Goal: Find specific page/section: Find specific page/section

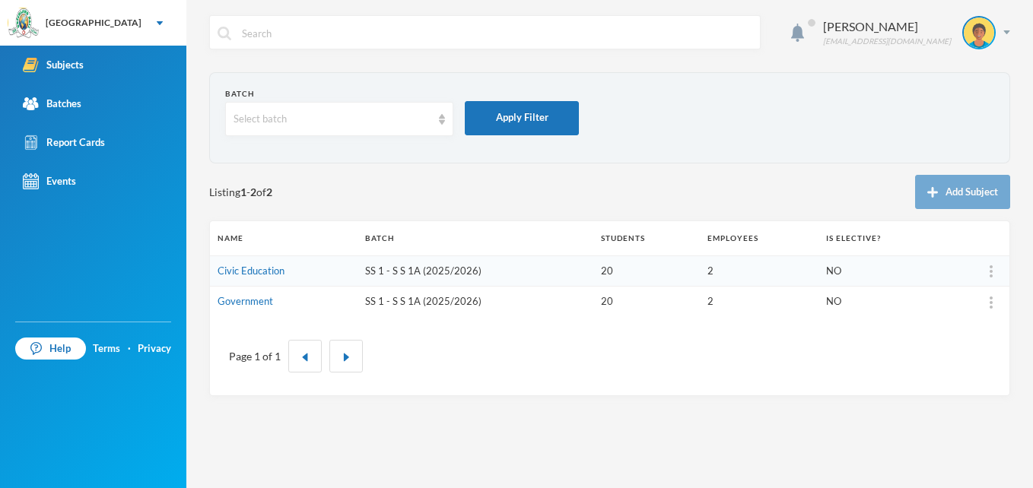
click at [79, 59] on div "Subjects" at bounding box center [53, 65] width 61 height 16
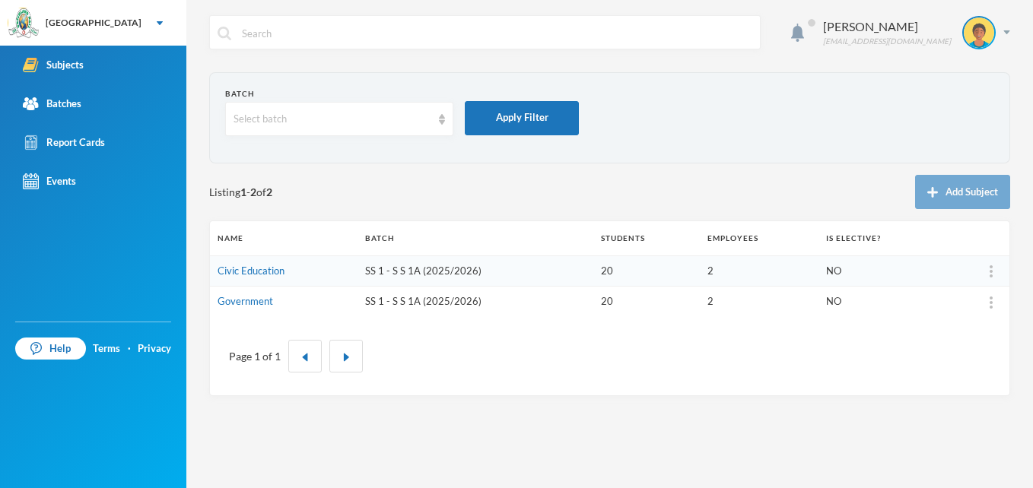
click at [66, 61] on div "Subjects" at bounding box center [53, 65] width 61 height 16
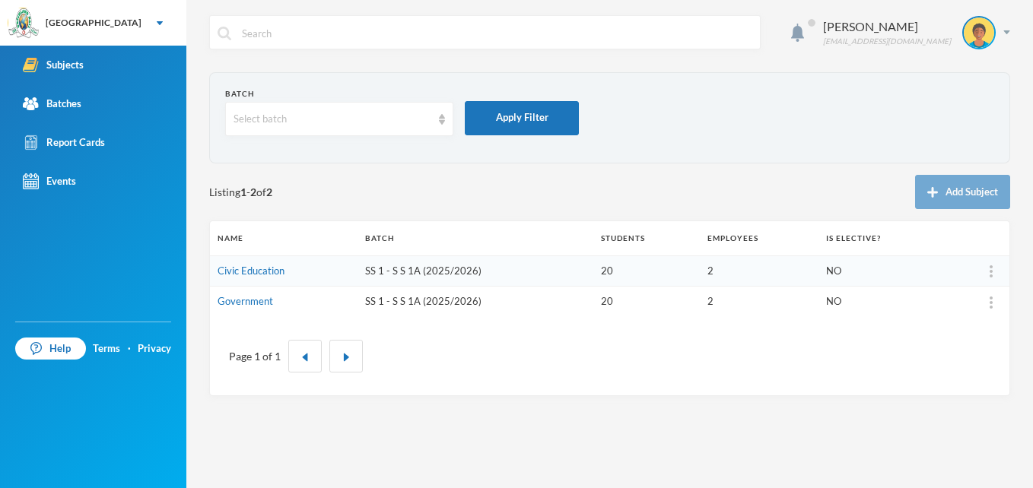
click at [66, 61] on div "Subjects" at bounding box center [53, 65] width 61 height 16
click at [348, 358] on img "button" at bounding box center [346, 357] width 9 height 9
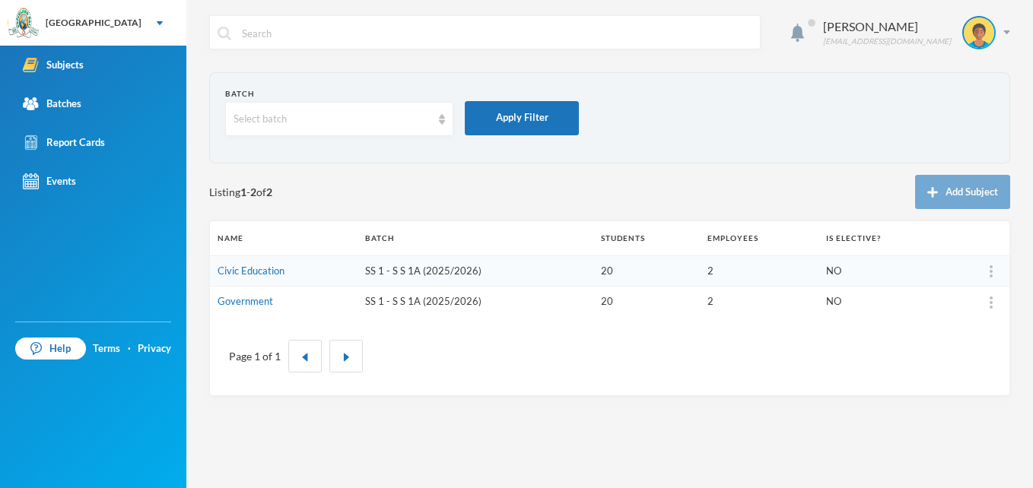
click at [273, 266] on link "Civic Education" at bounding box center [251, 271] width 67 height 12
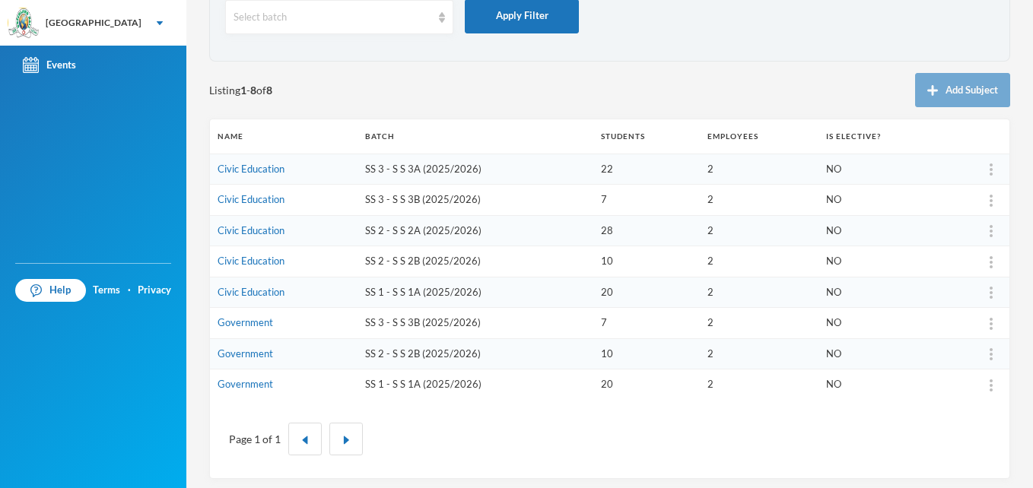
scroll to position [108, 0]
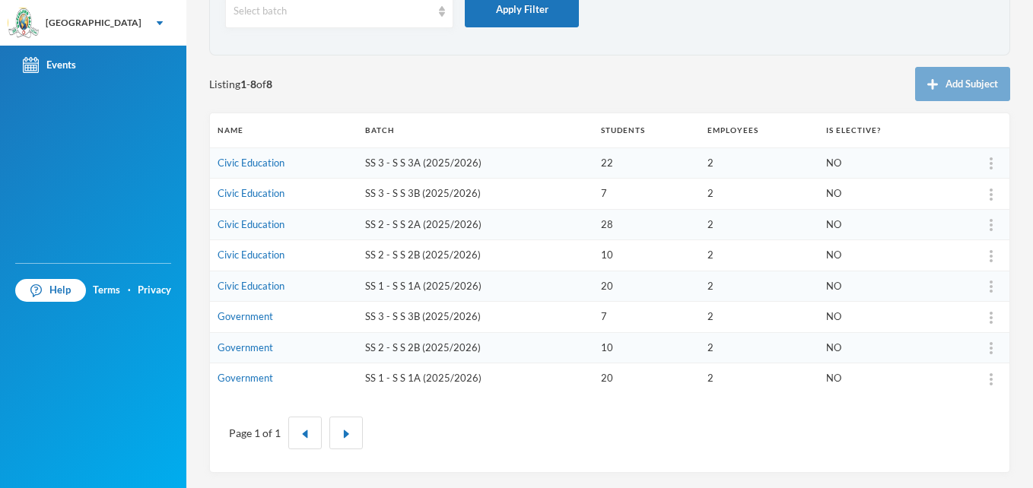
click at [347, 447] on button "button" at bounding box center [345, 433] width 33 height 33
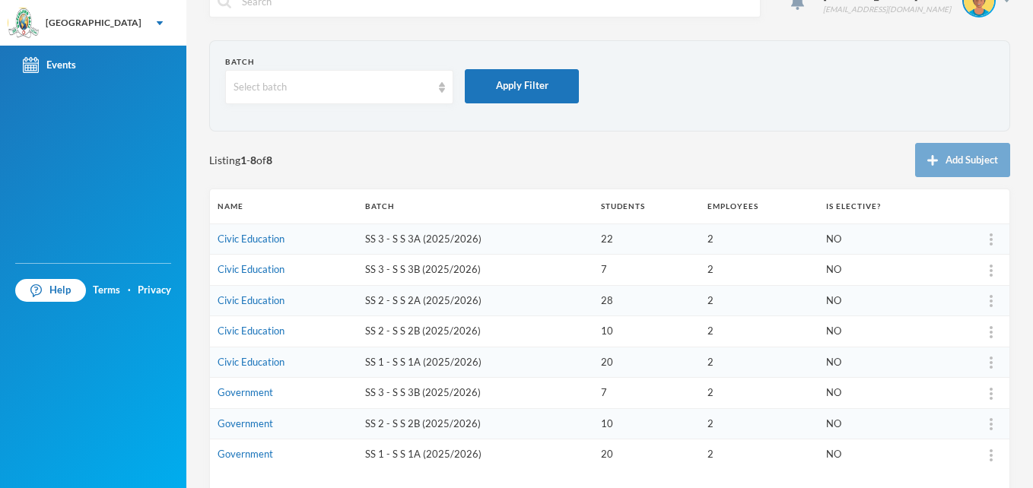
scroll to position [0, 0]
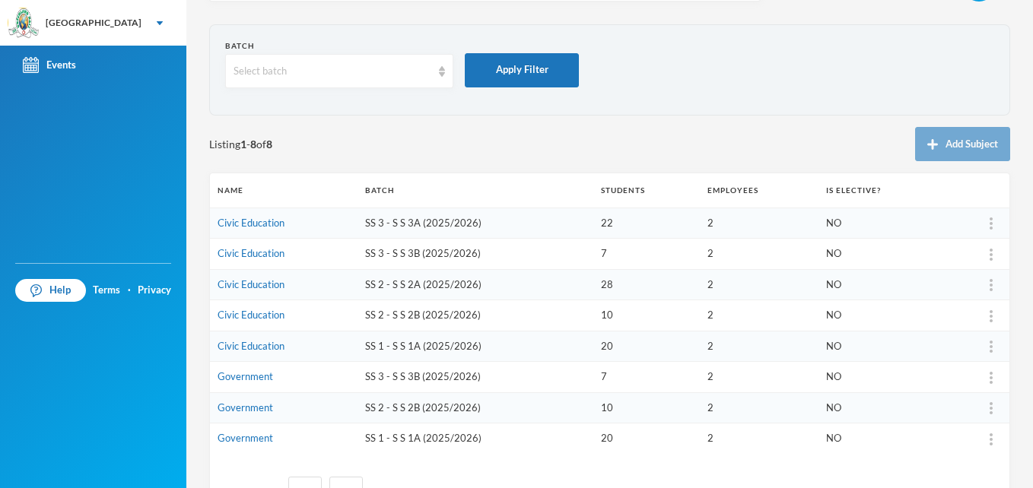
scroll to position [108, 0]
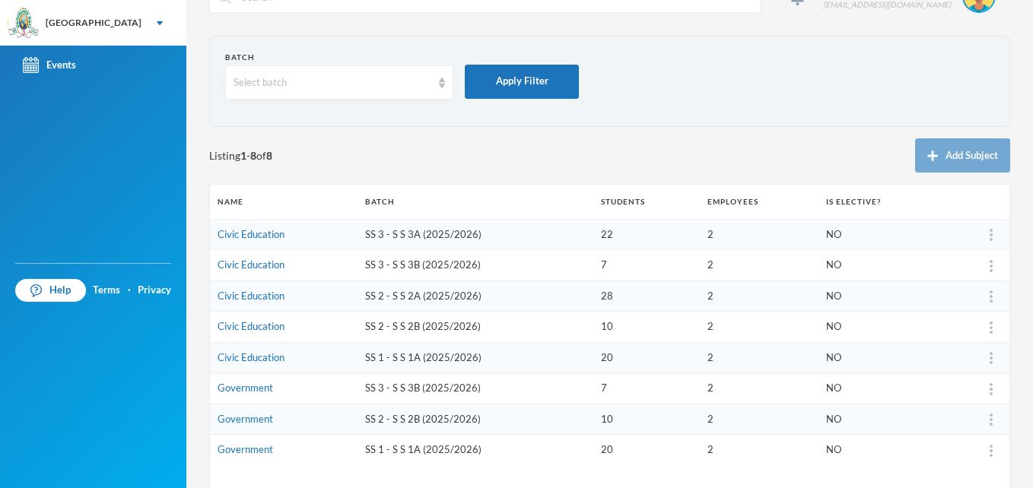
scroll to position [108, 0]
